Goal: Information Seeking & Learning: Learn about a topic

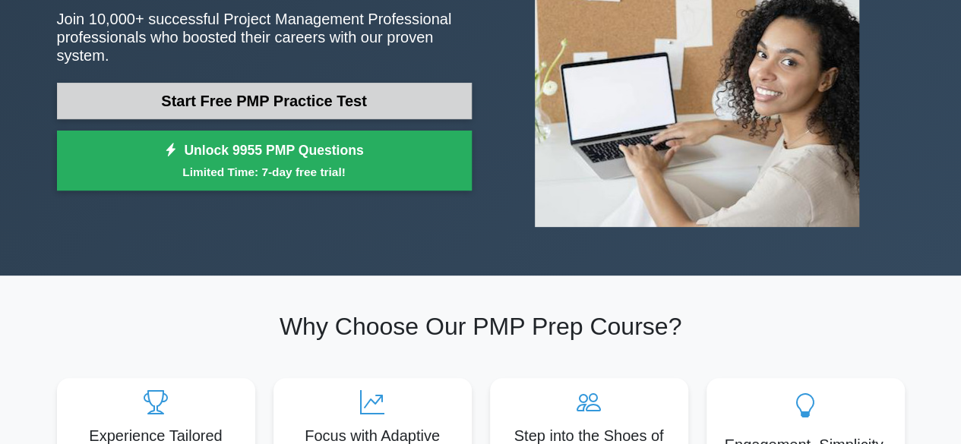
click at [355, 89] on link "Start Free PMP Practice Test" at bounding box center [264, 101] width 415 height 36
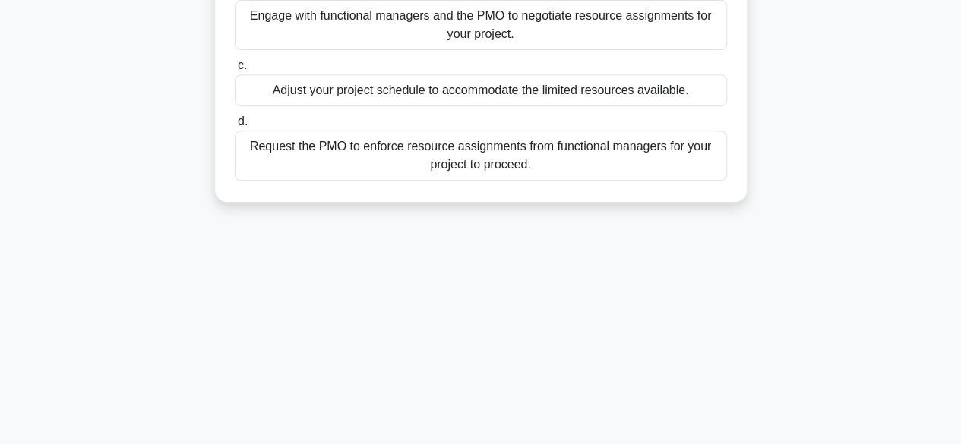
scroll to position [76, 0]
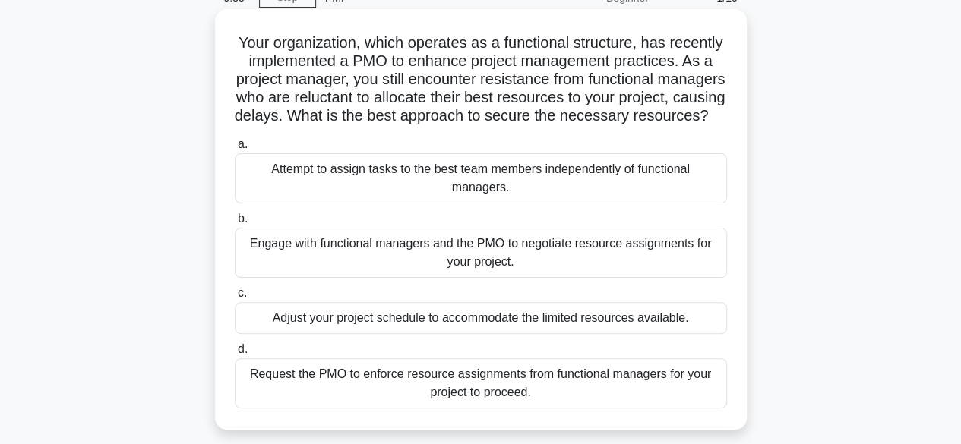
click at [338, 204] on div "Attempt to assign tasks to the best team members independently of functional ma…" at bounding box center [481, 178] width 492 height 50
click at [235, 150] on input "a. Attempt to assign tasks to the best team members independently of functional…" at bounding box center [235, 145] width 0 height 10
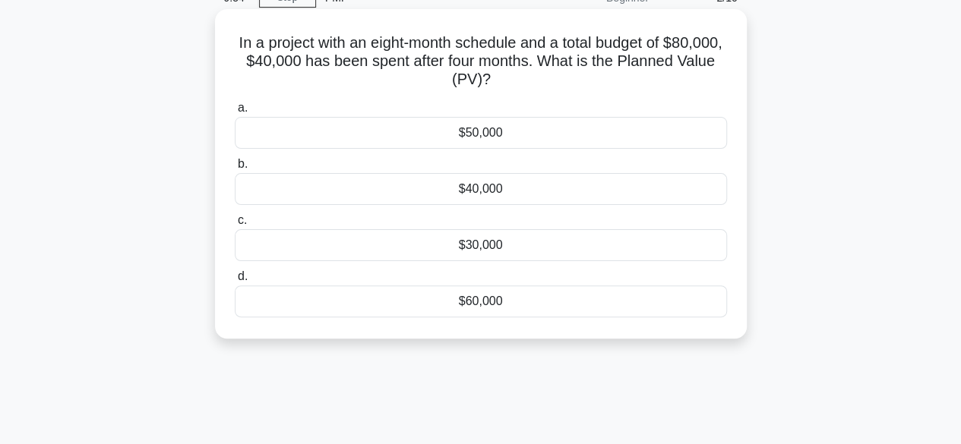
scroll to position [0, 0]
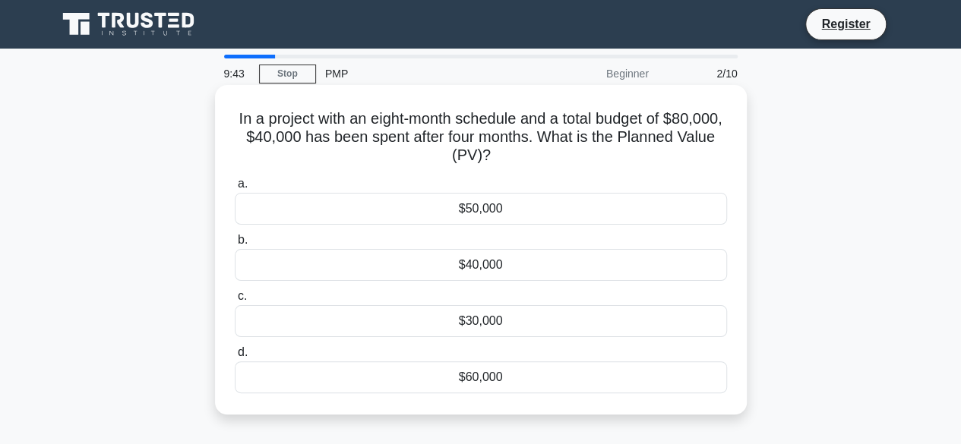
click at [413, 206] on div "$50,000" at bounding box center [481, 209] width 492 height 32
click at [235, 189] on input "a. $50,000" at bounding box center [235, 184] width 0 height 10
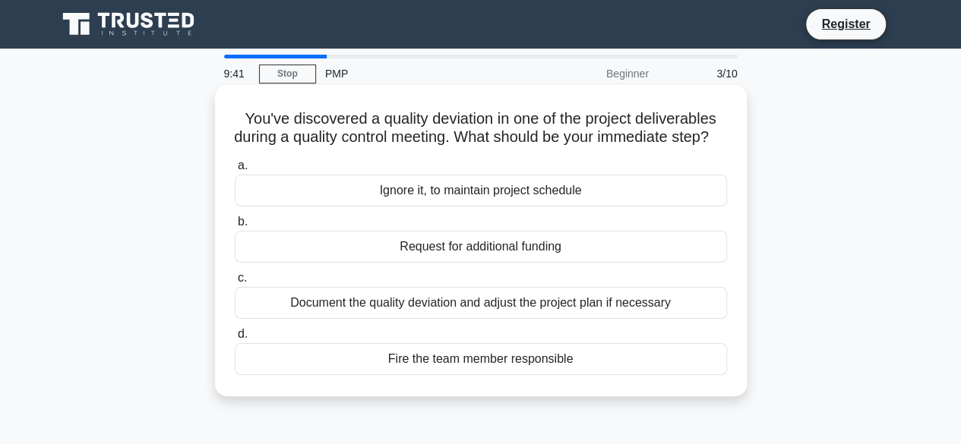
click at [421, 263] on div "Request for additional funding" at bounding box center [481, 247] width 492 height 32
click at [235, 227] on input "b. Request for additional funding" at bounding box center [235, 222] width 0 height 10
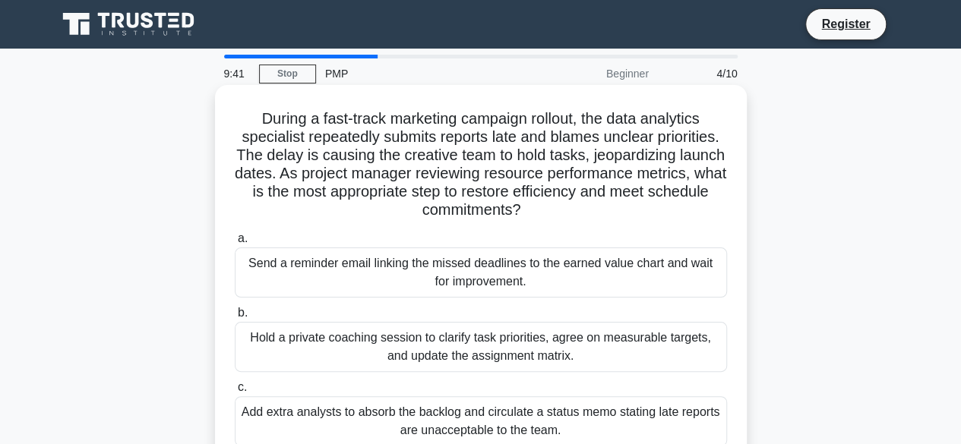
click at [421, 282] on div "Send a reminder email linking the missed deadlines to the earned value chart an…" at bounding box center [481, 273] width 492 height 50
click at [235, 244] on input "a. Send a reminder email linking the missed deadlines to the earned value chart…" at bounding box center [235, 239] width 0 height 10
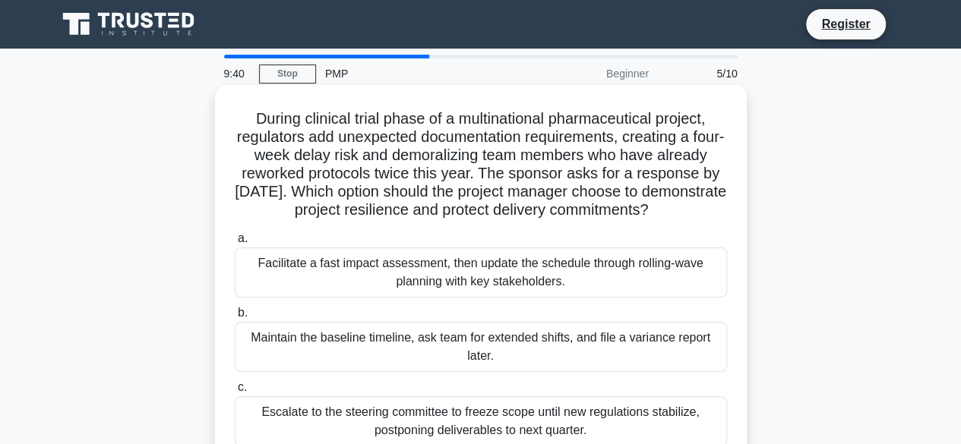
click at [418, 349] on div "Maintain the baseline timeline, ask team for extended shifts, and file a varian…" at bounding box center [481, 347] width 492 height 50
click at [235, 318] on input "b. Maintain the baseline timeline, ask team for extended shifts, and file a var…" at bounding box center [235, 313] width 0 height 10
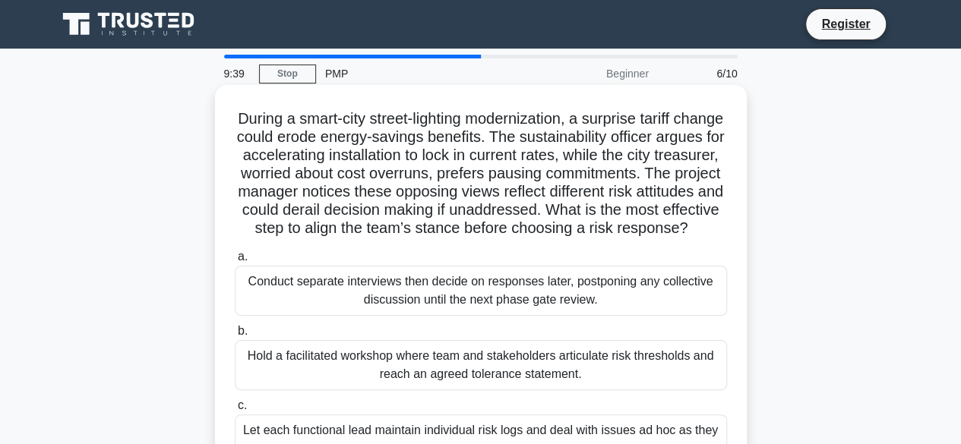
scroll to position [152, 0]
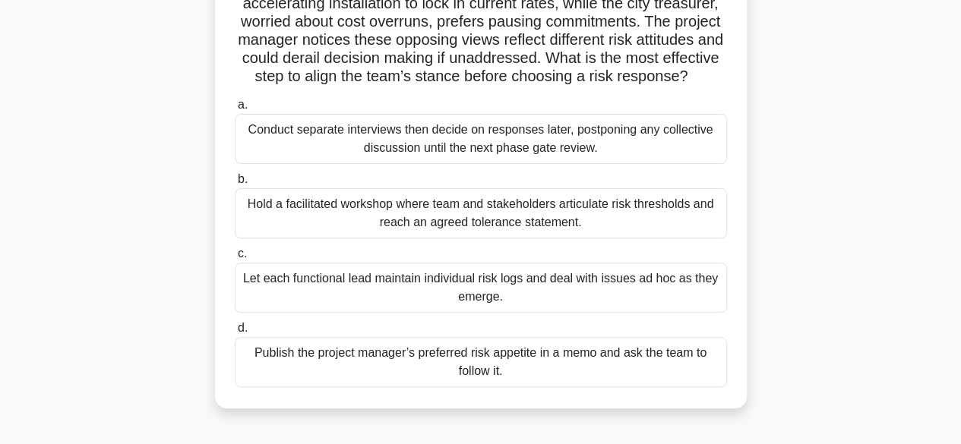
click at [415, 352] on label "d. Publish the project manager’s preferred risk appetite in a memo and ask the …" at bounding box center [481, 353] width 492 height 68
click at [235, 333] on input "d. Publish the project manager’s preferred risk appetite in a memo and ask the …" at bounding box center [235, 328] width 0 height 10
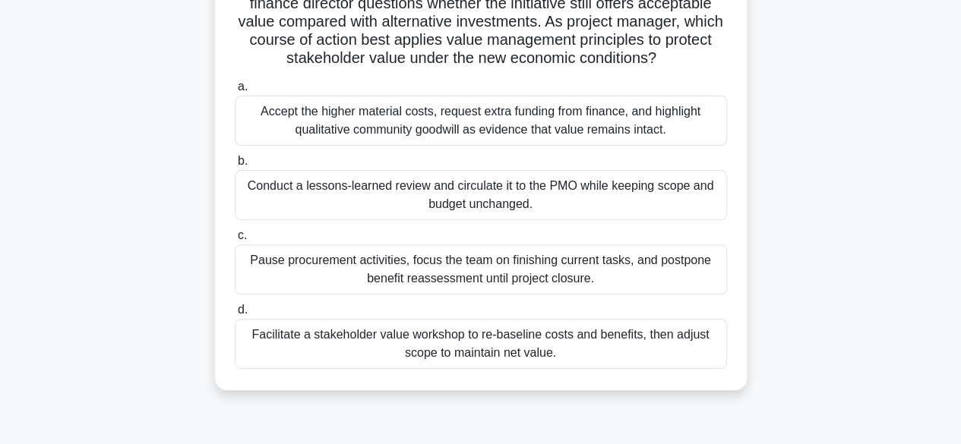
scroll to position [0, 0]
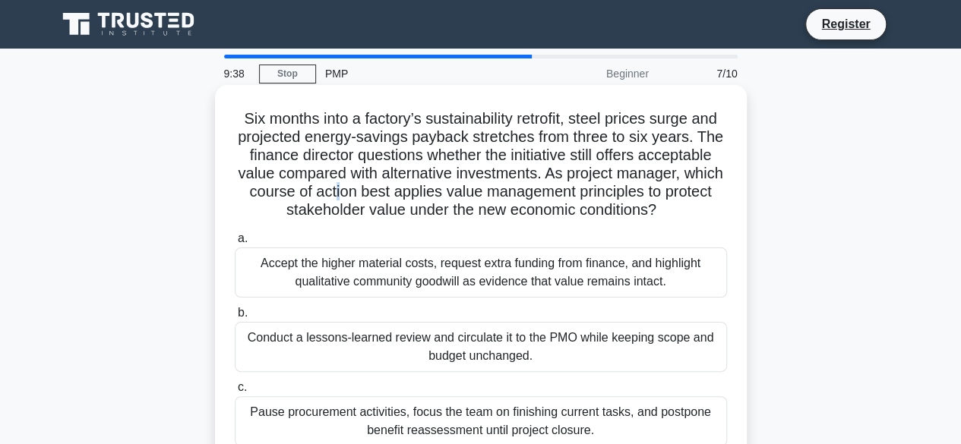
drag, startPoint x: 381, startPoint y: 195, endPoint x: 380, endPoint y: 226, distance: 31.2
click at [384, 203] on h5 "Six months into a factory’s sustainability retrofit, steel prices surge and pro…" at bounding box center [480, 164] width 495 height 111
